Goal: Check status: Check status

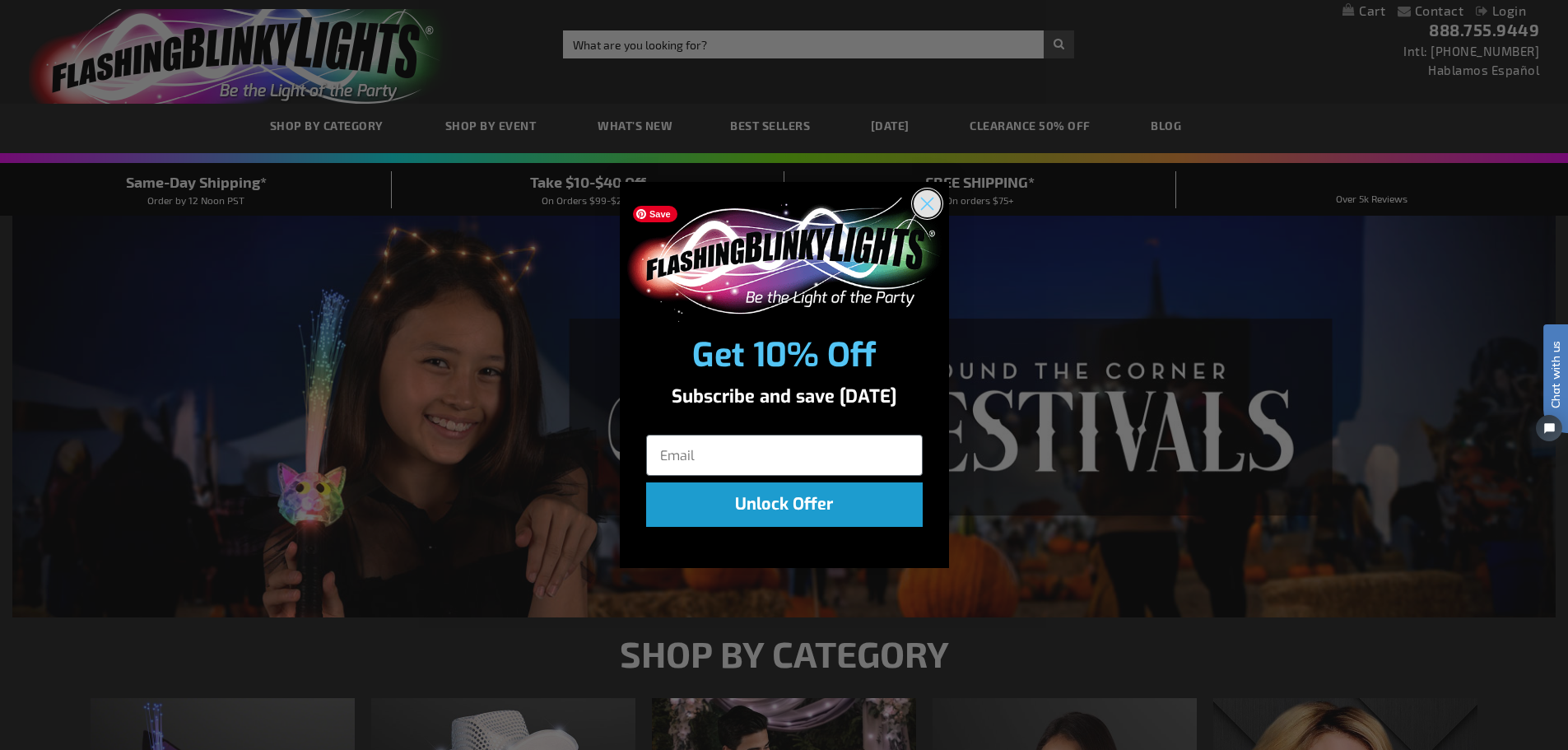
click at [916, 206] on circle "Close dialog" at bounding box center [926, 203] width 27 height 27
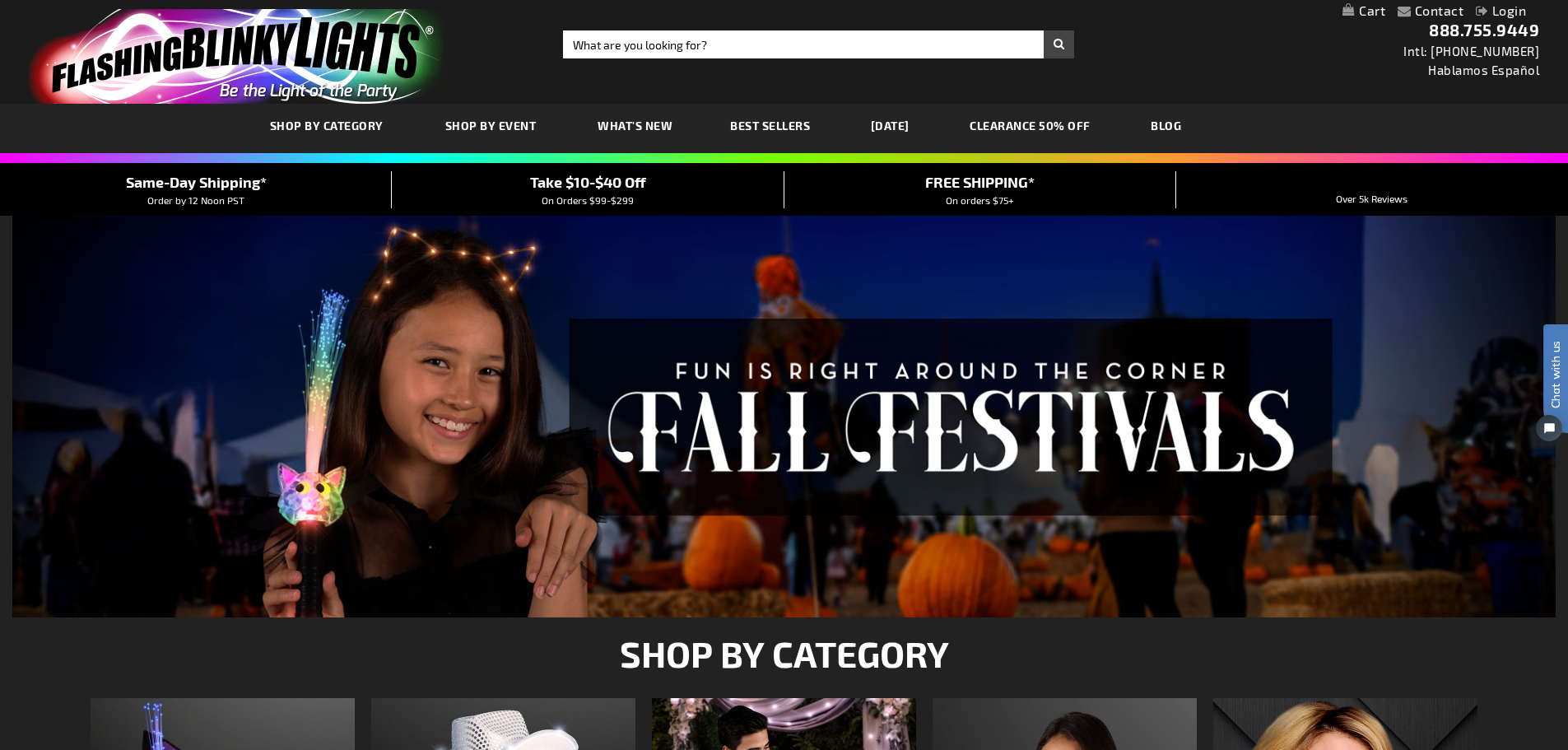
click at [1494, 13] on link "Login" at bounding box center [1501, 10] width 50 height 16
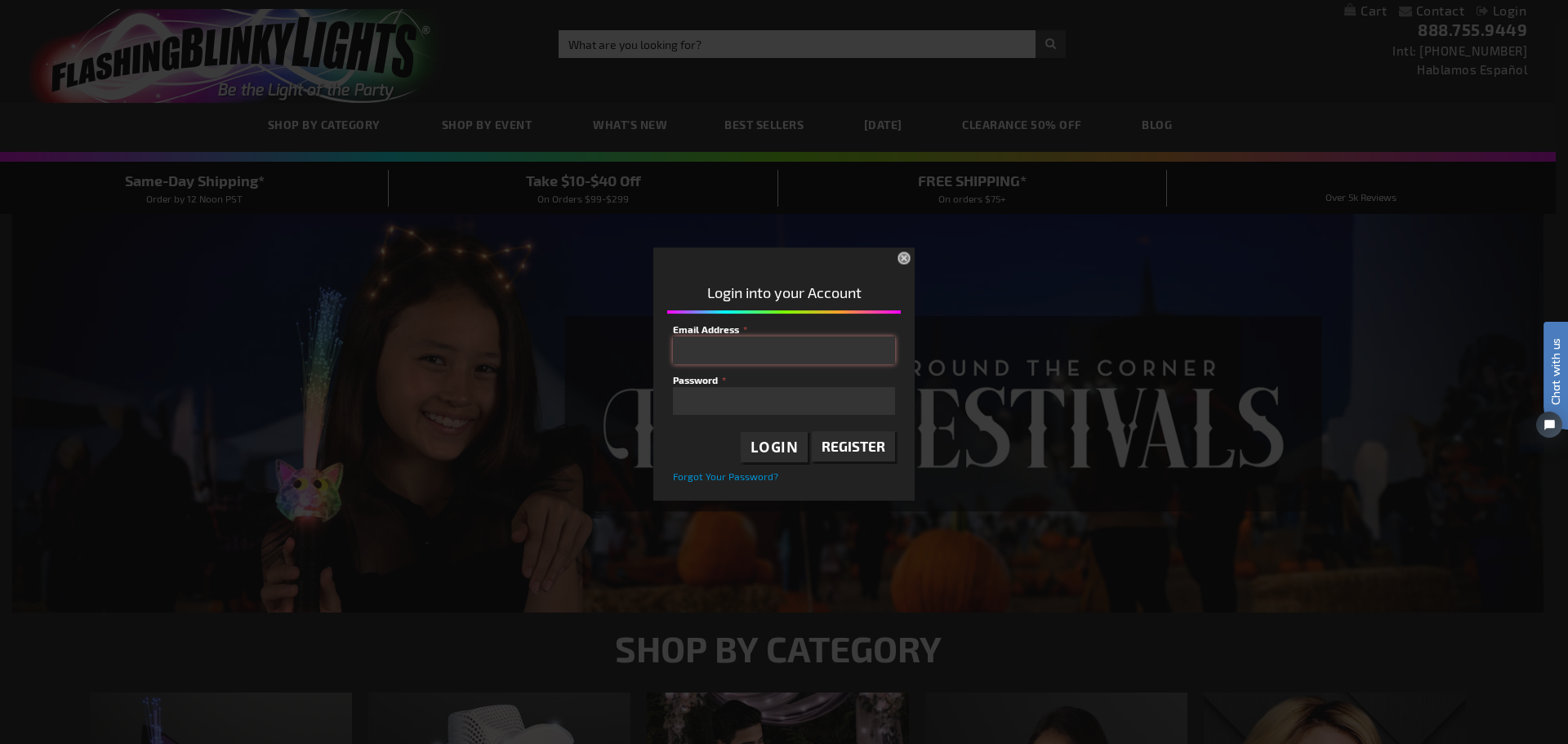
click at [772, 363] on input "Email Address" at bounding box center [784, 350] width 222 height 28
type input "[EMAIL_ADDRESS][DOMAIN_NAME]"
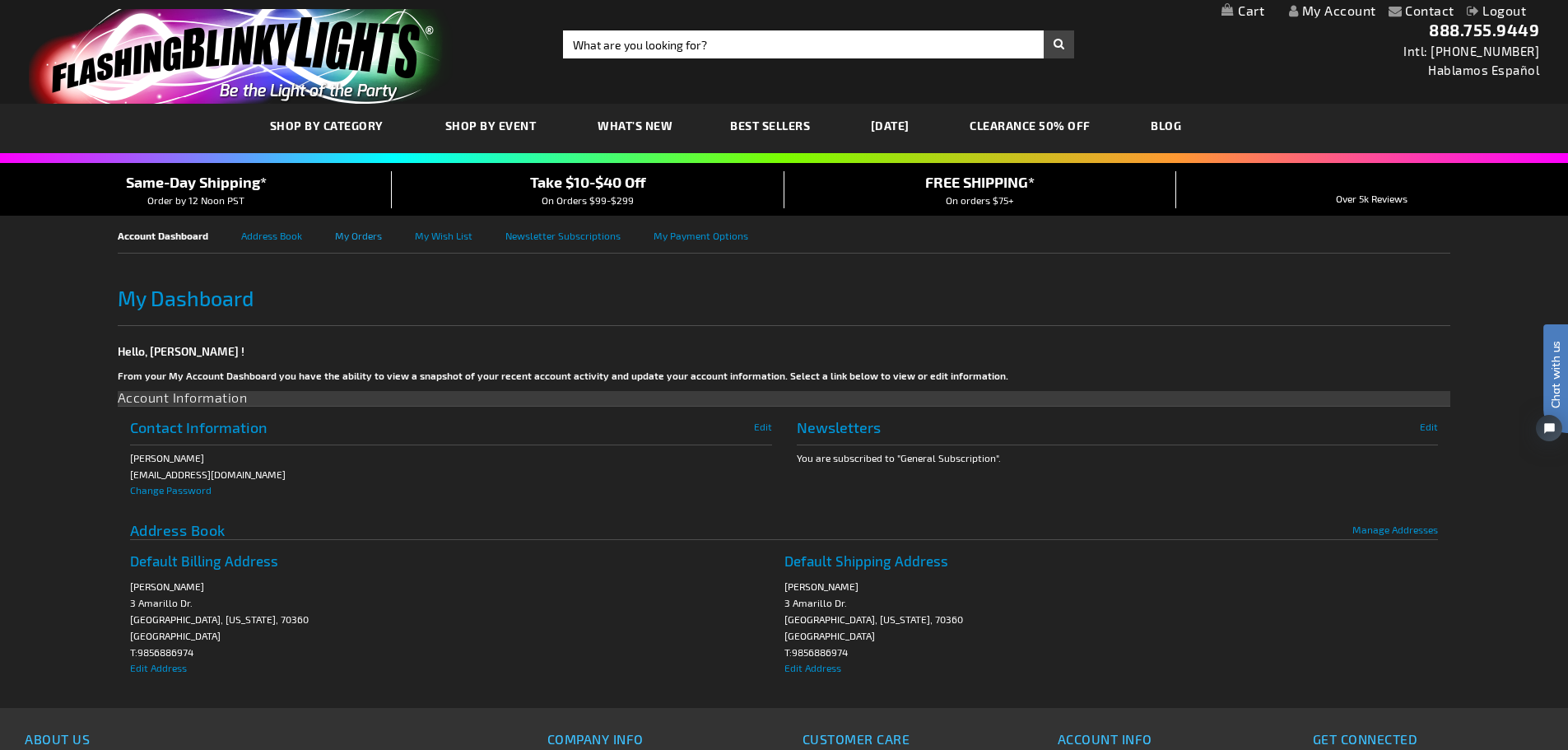
click at [378, 239] on link "My Orders" at bounding box center [375, 234] width 80 height 37
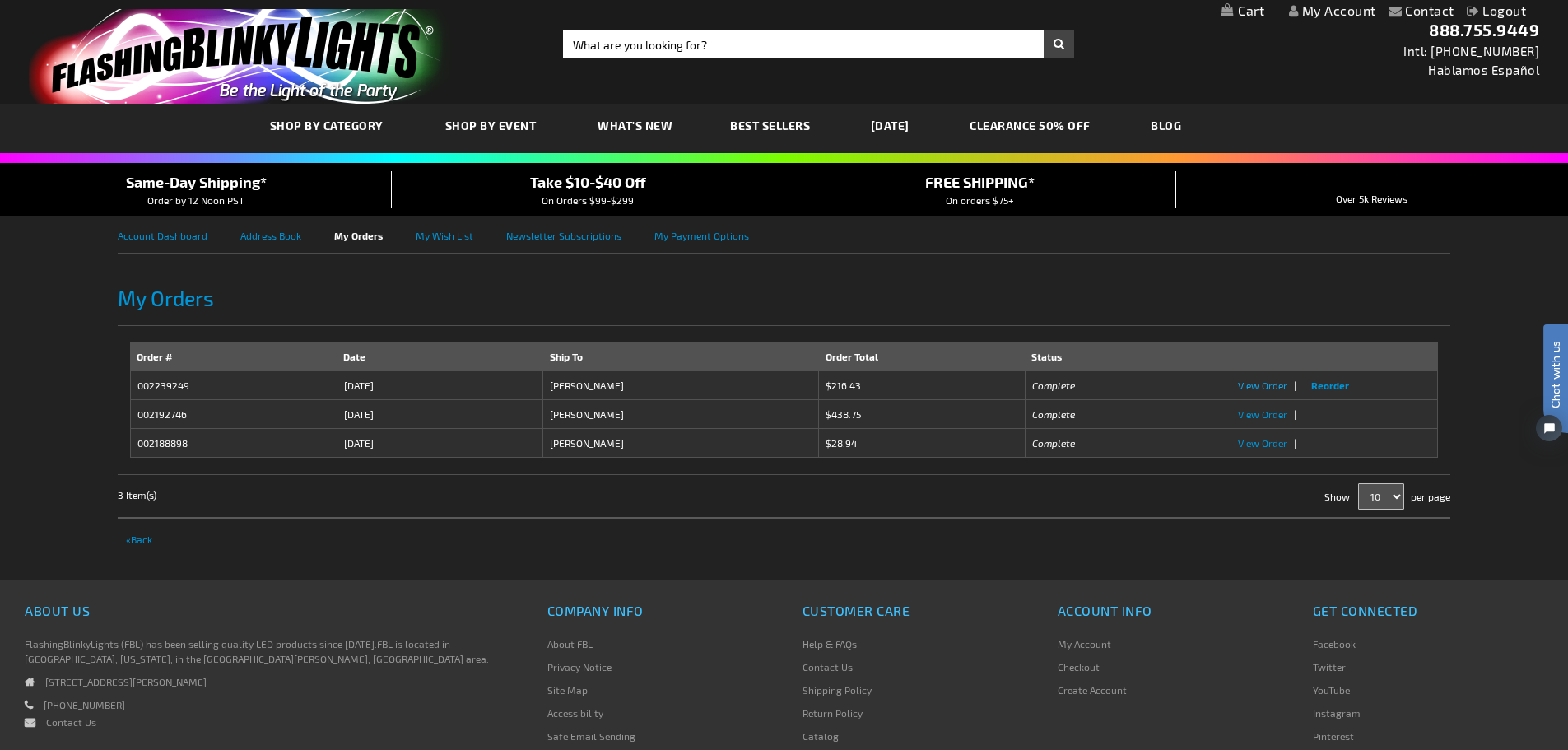
click at [1260, 389] on span "View Order" at bounding box center [1262, 386] width 49 height 12
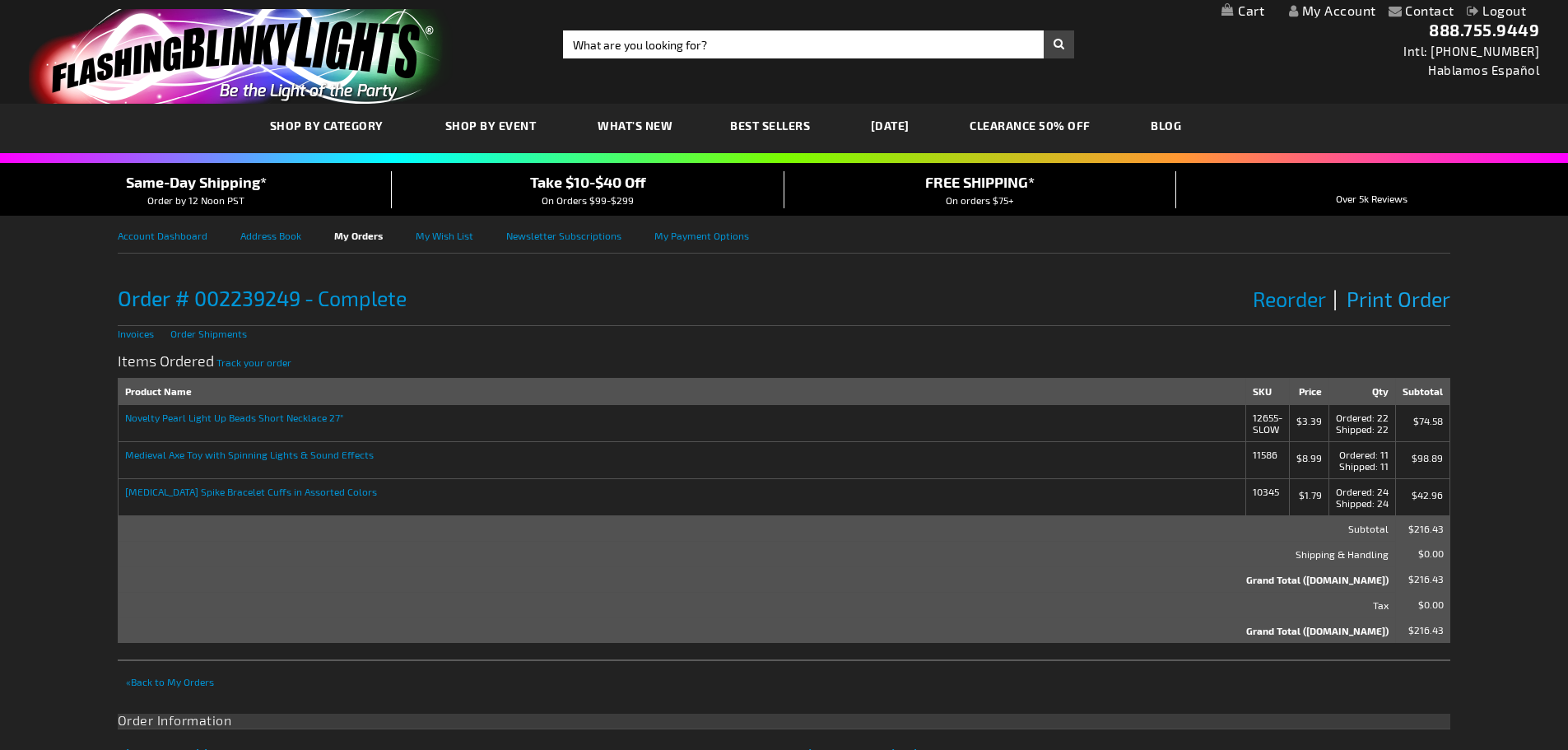
click at [1391, 304] on span "Print Order" at bounding box center [1399, 299] width 104 height 25
